Goal: Task Accomplishment & Management: Manage account settings

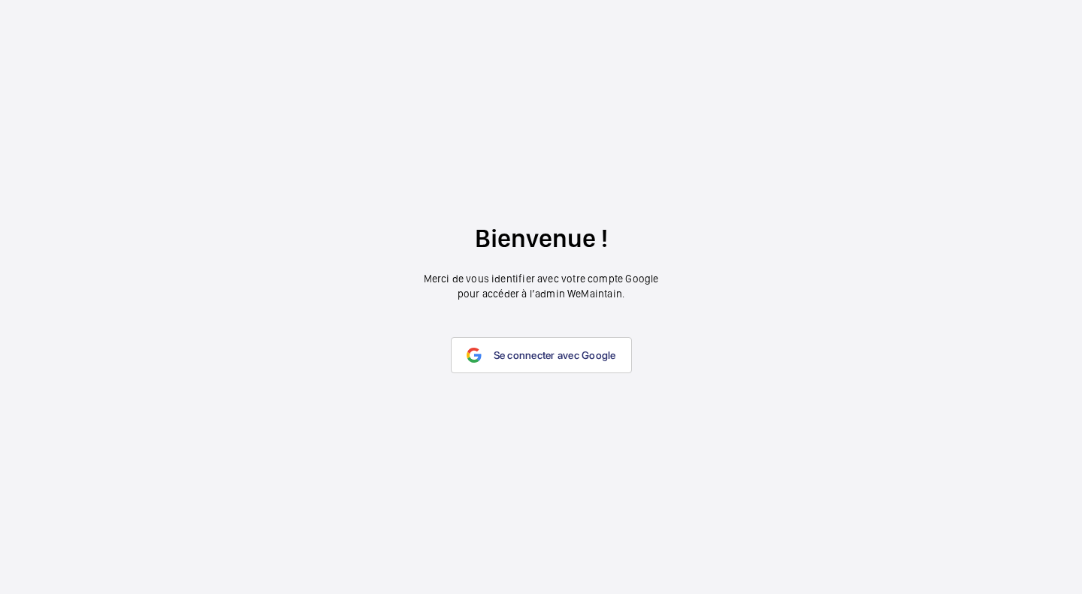
click at [525, 355] on span "Se connecter avec Google" at bounding box center [555, 355] width 122 height 12
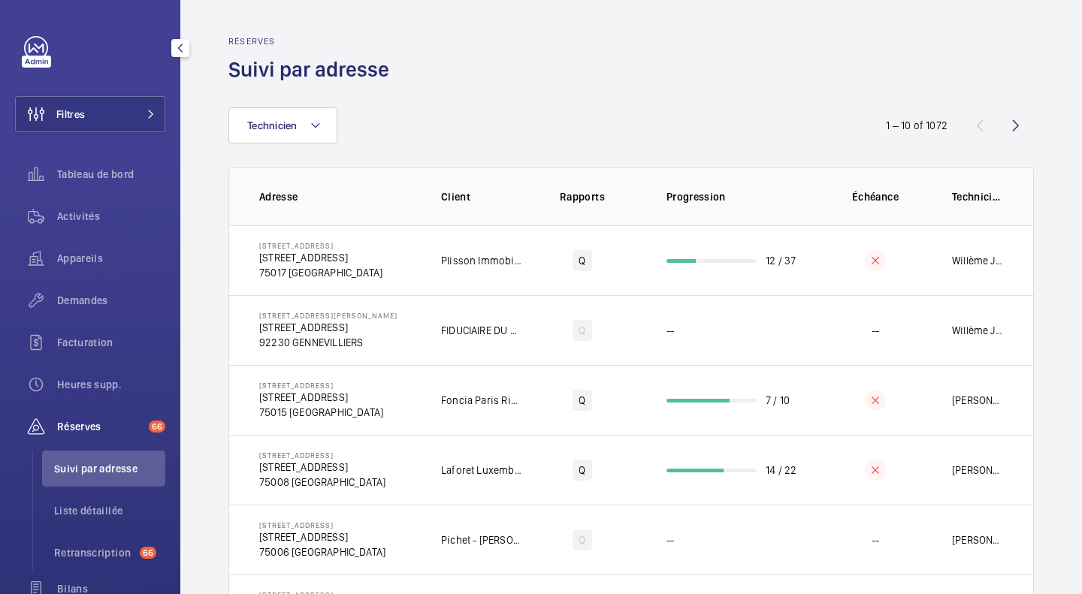
click at [72, 115] on span "Filtres" at bounding box center [70, 114] width 29 height 15
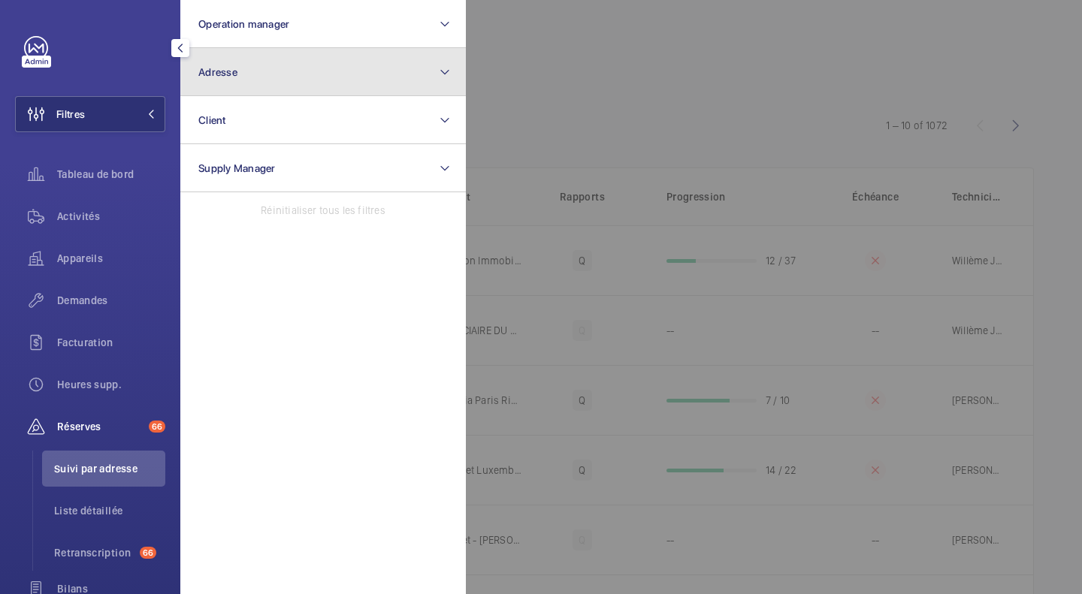
click at [221, 75] on span "Adresse" at bounding box center [217, 72] width 39 height 12
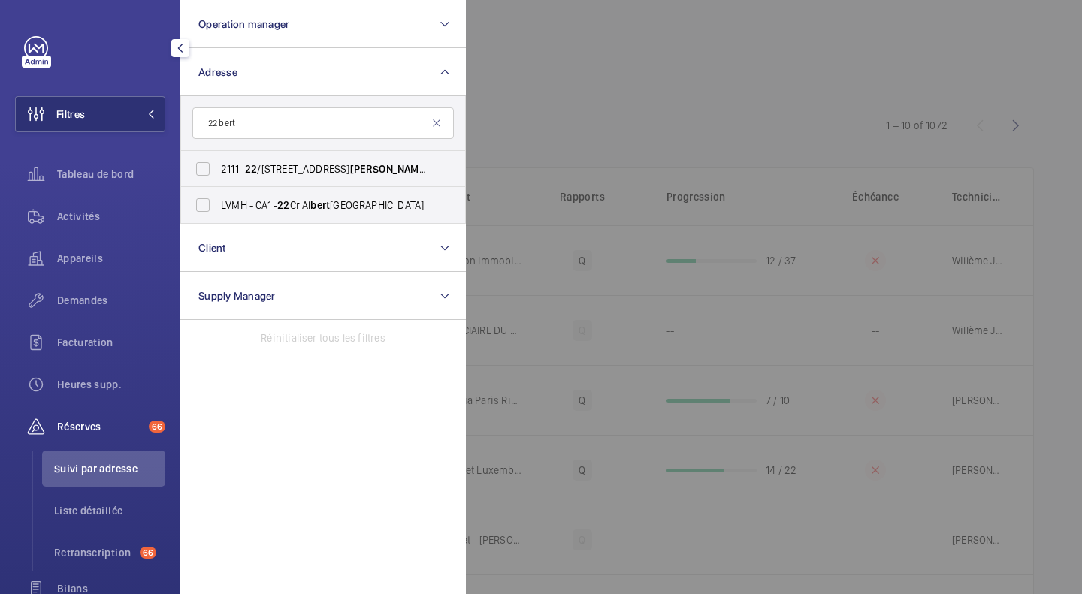
type input "22 bert"
click at [207, 167] on input "2111 - 22 /24 rue Paul Bert , 92140 CLAMART, CLAMART 92140" at bounding box center [203, 169] width 30 height 30
checkbox input "true"
click at [562, 76] on div at bounding box center [1007, 297] width 1082 height 594
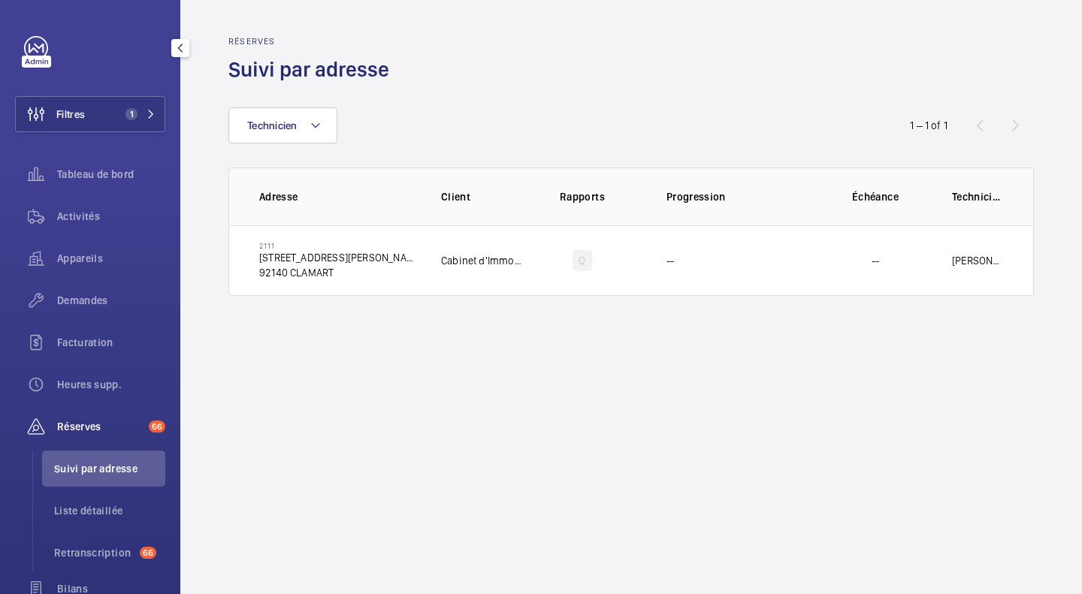
click at [91, 220] on span "Activités" at bounding box center [111, 216] width 108 height 15
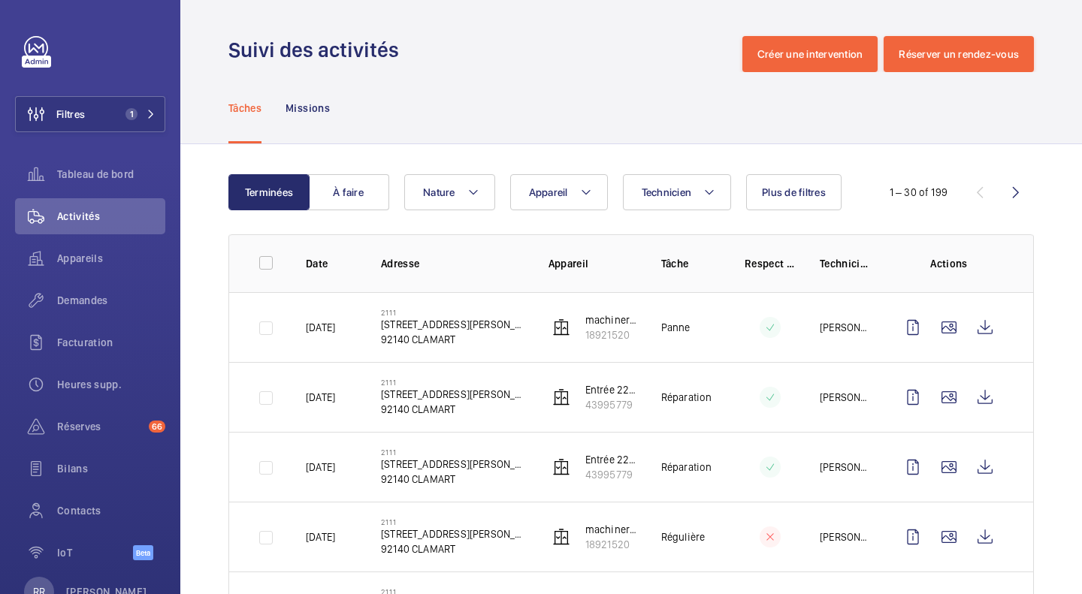
scroll to position [77, 0]
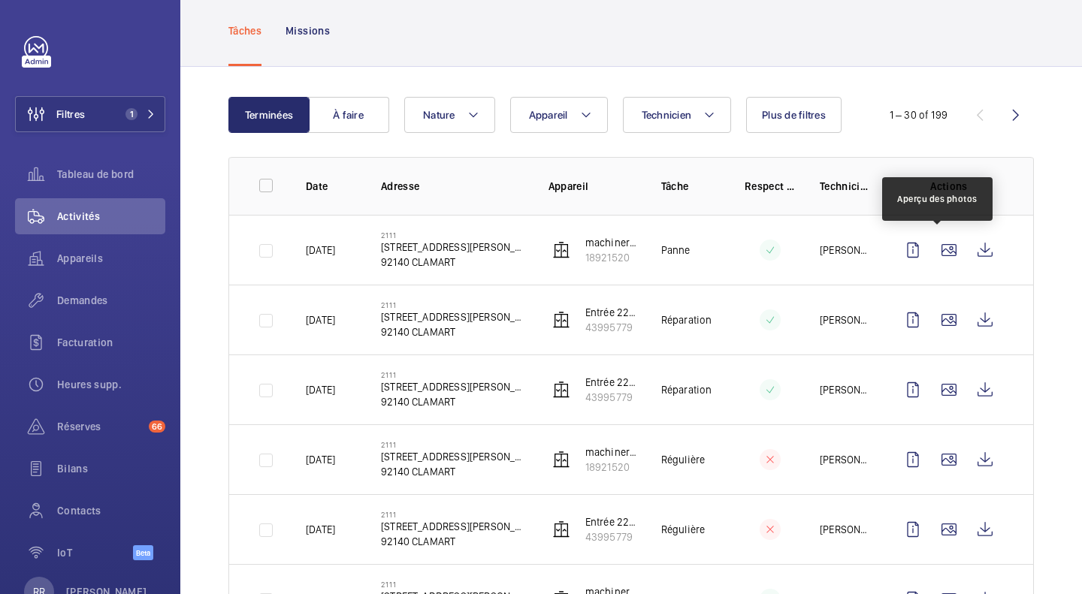
click at [940, 250] on wm-front-icon-button at bounding box center [949, 250] width 36 height 36
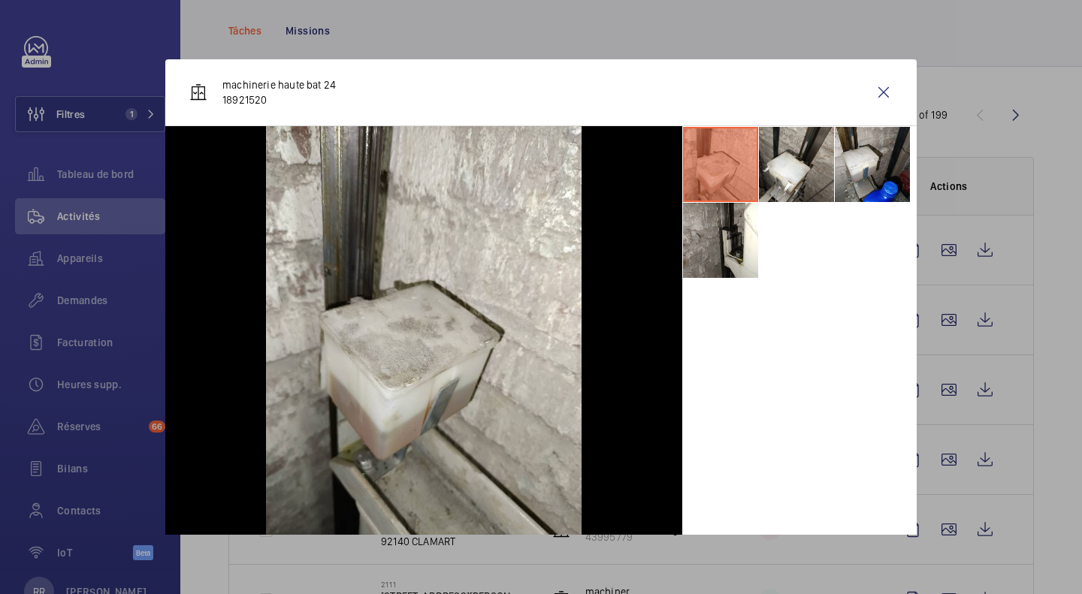
click at [1025, 258] on div at bounding box center [541, 297] width 1082 height 594
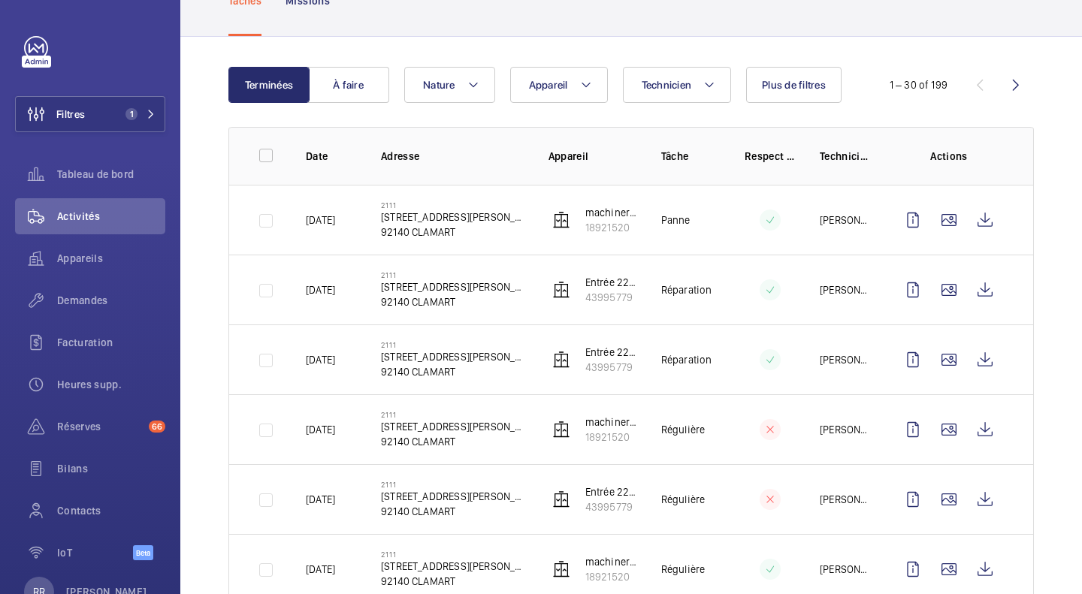
scroll to position [109, 0]
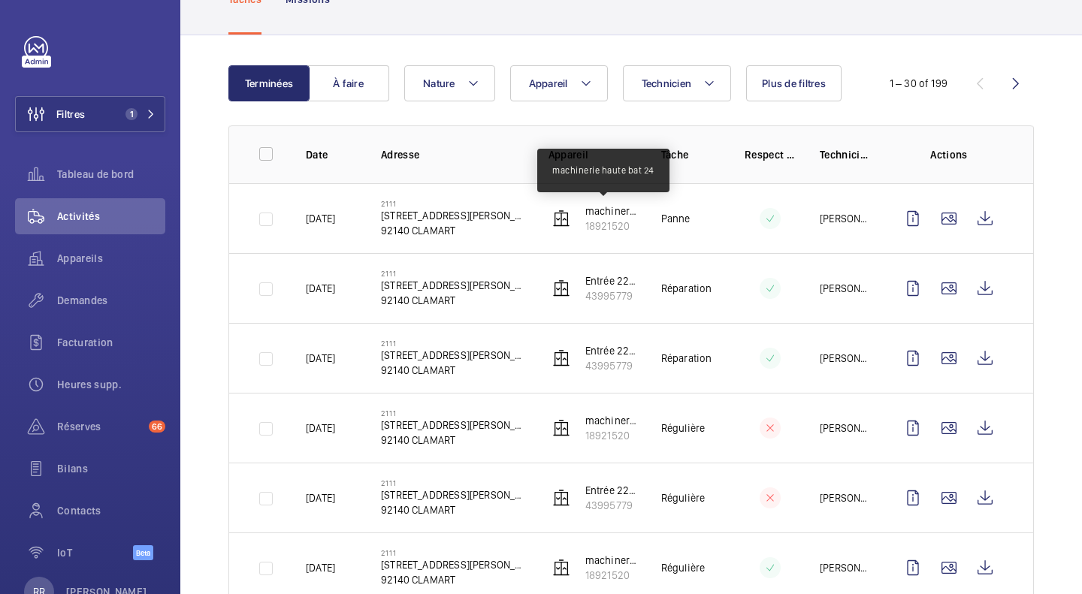
click at [596, 209] on p "machinerie haute bat 24" at bounding box center [611, 211] width 52 height 15
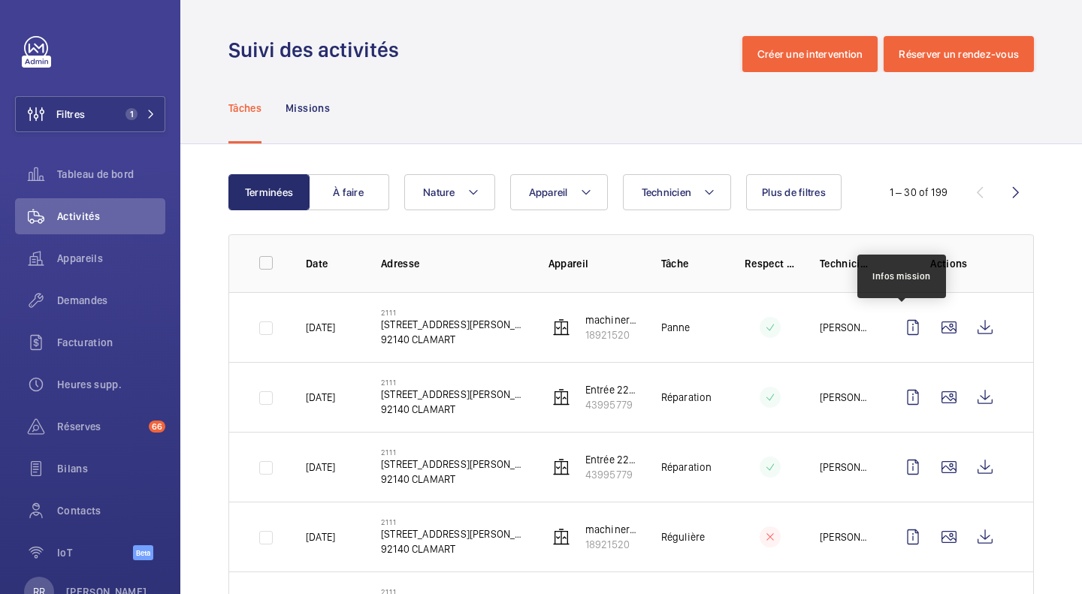
click at [901, 332] on wm-front-icon-button at bounding box center [913, 327] width 36 height 36
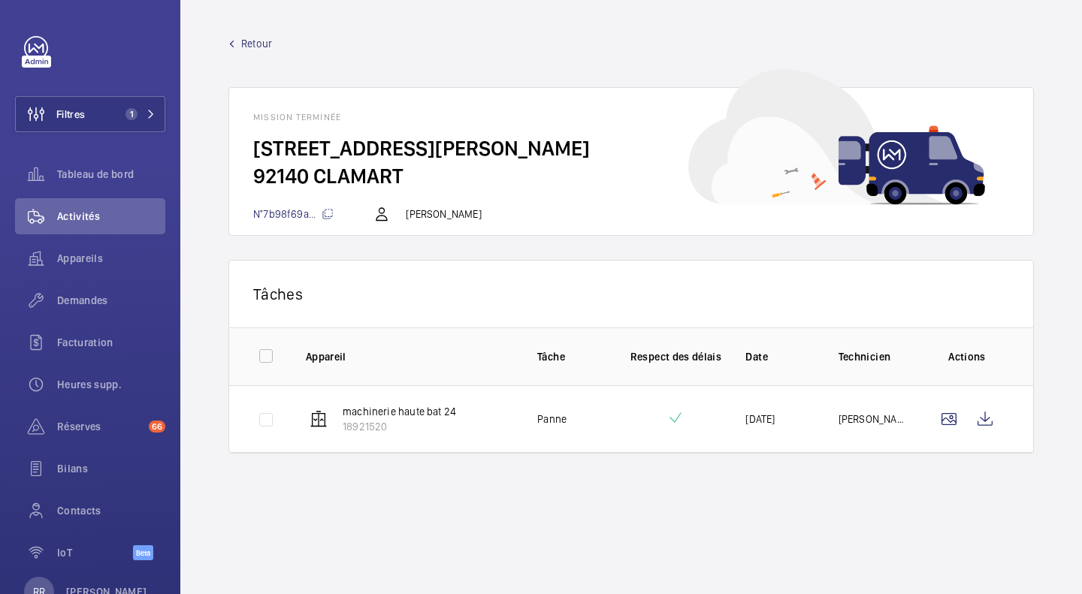
click at [368, 409] on p "machinerie haute bat 24" at bounding box center [399, 411] width 113 height 15
click at [989, 426] on wm-front-icon-button at bounding box center [985, 419] width 36 height 36
click at [989, 417] on wm-front-icon-button at bounding box center [985, 419] width 36 height 36
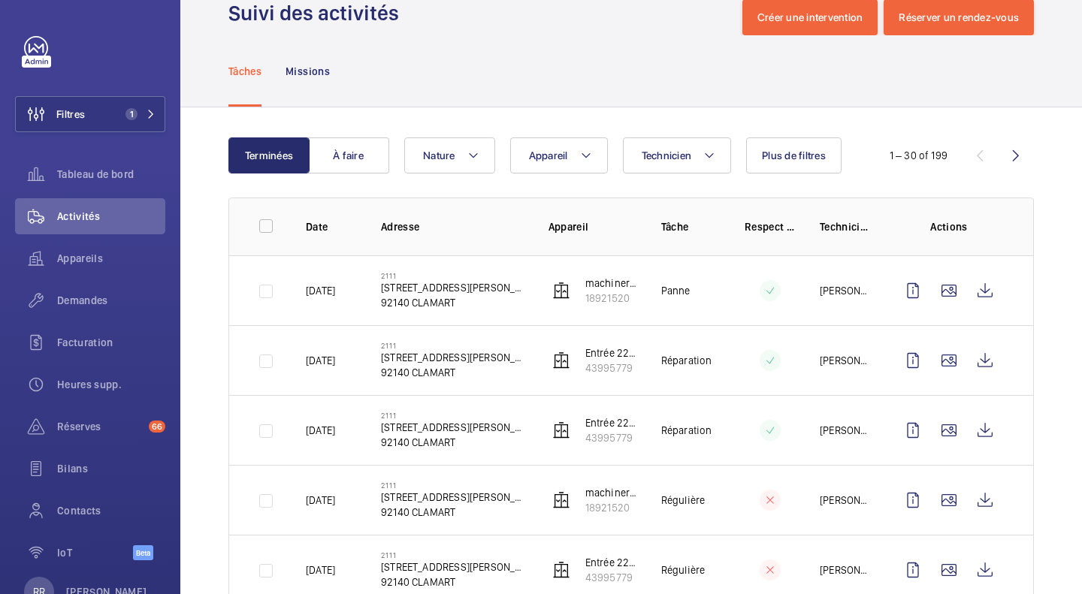
scroll to position [36, 0]
click at [593, 368] on p "43995779" at bounding box center [611, 368] width 52 height 15
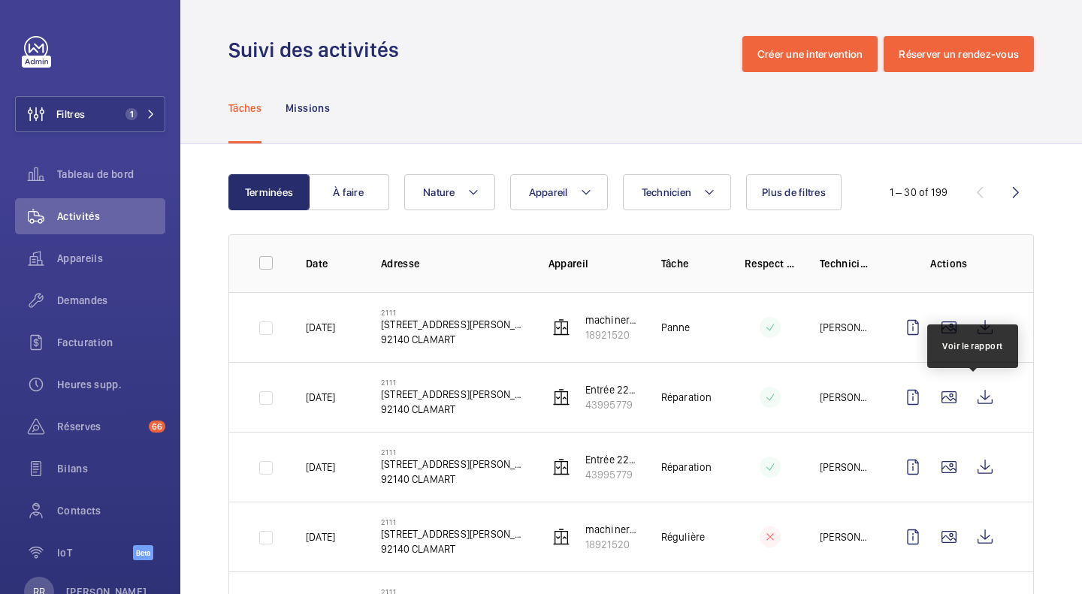
click at [981, 406] on wm-front-icon-button at bounding box center [985, 397] width 36 height 36
